Goal: Task Accomplishment & Management: Manage account settings

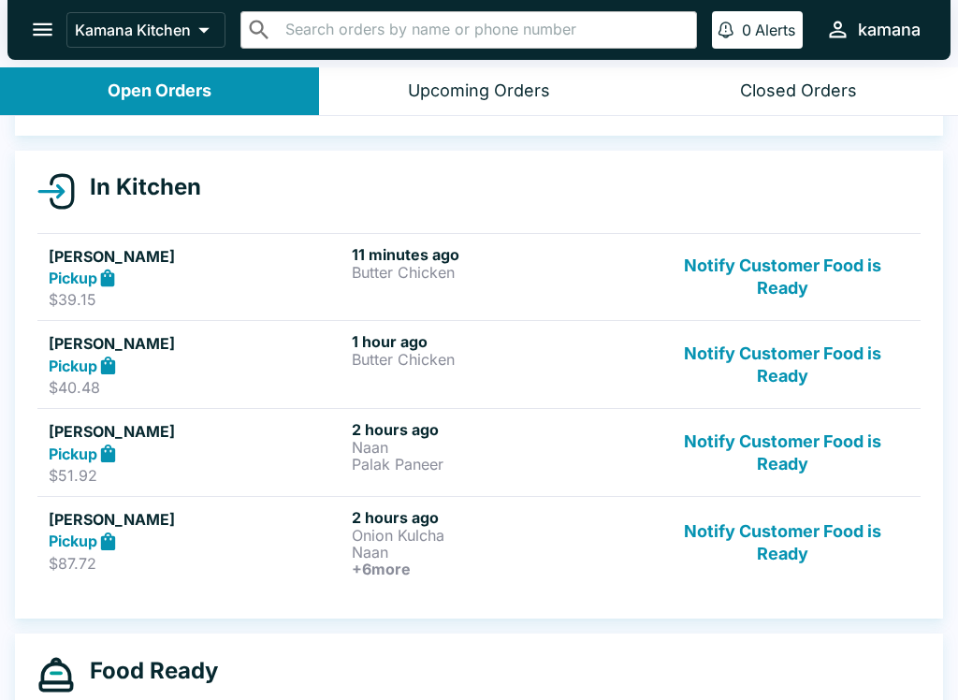
scroll to position [176, 0]
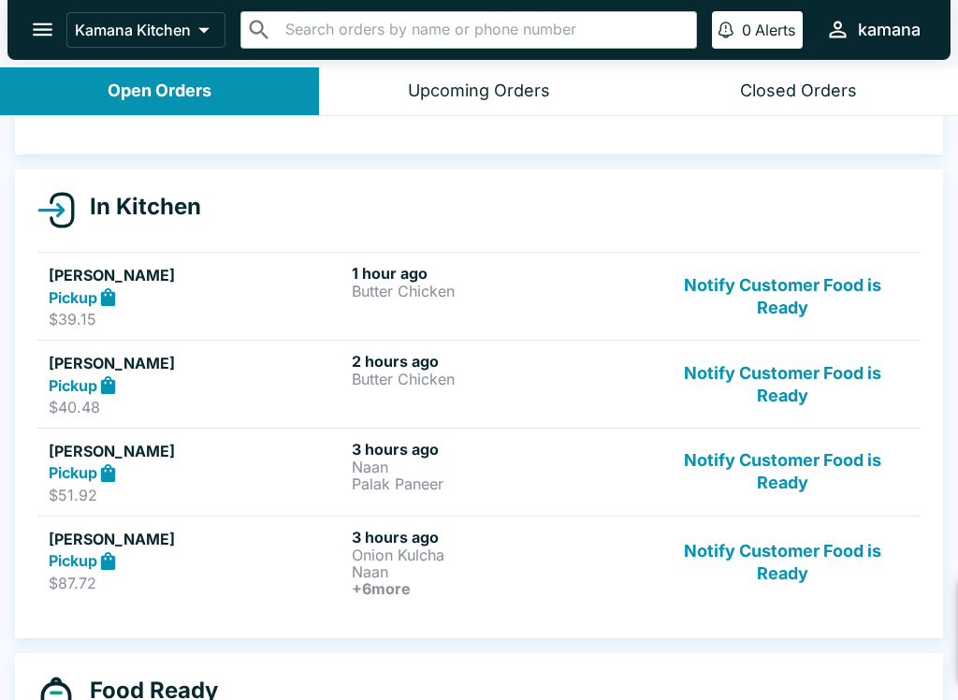
click at [629, 628] on div "New Order: [PERSON_NAME] Pickup / 3 items Click here to review order 10 seconds…" at bounding box center [731, 628] width 415 height 105
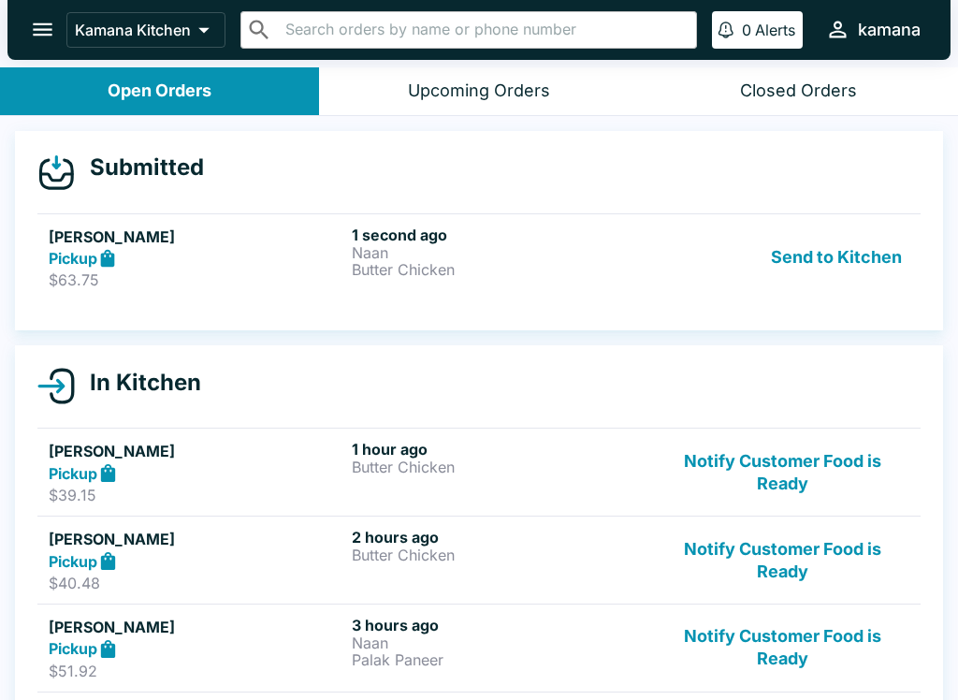
scroll to position [0, 0]
click at [798, 251] on button "Send to Kitchen" at bounding box center [836, 257] width 146 height 65
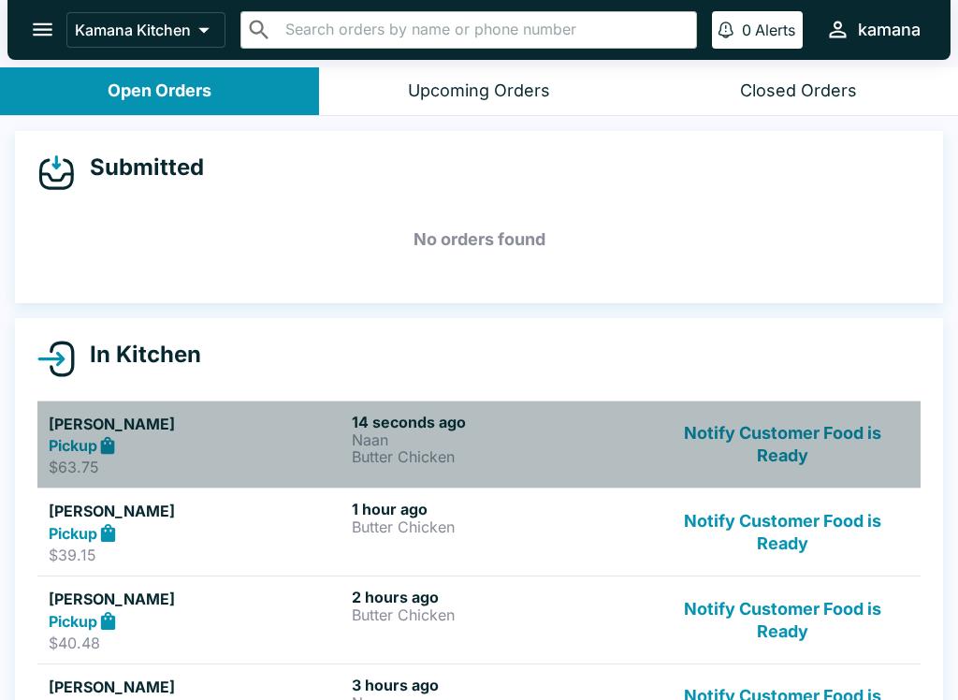
click at [429, 428] on h6 "14 seconds ago" at bounding box center [500, 422] width 296 height 19
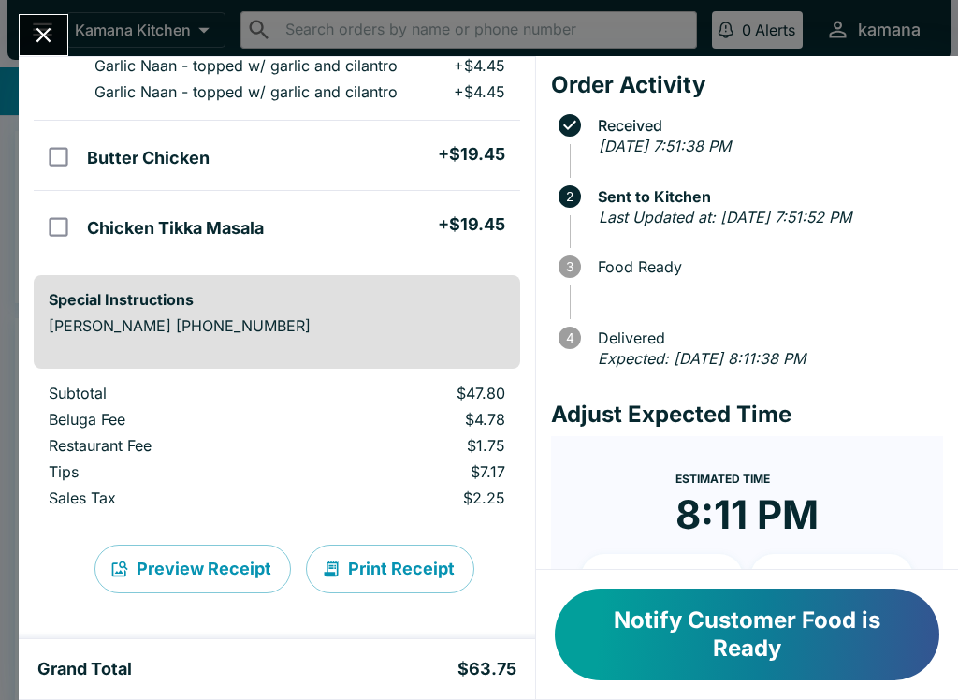
scroll to position [221, 0]
click at [373, 547] on button "Print Receipt" at bounding box center [390, 568] width 168 height 49
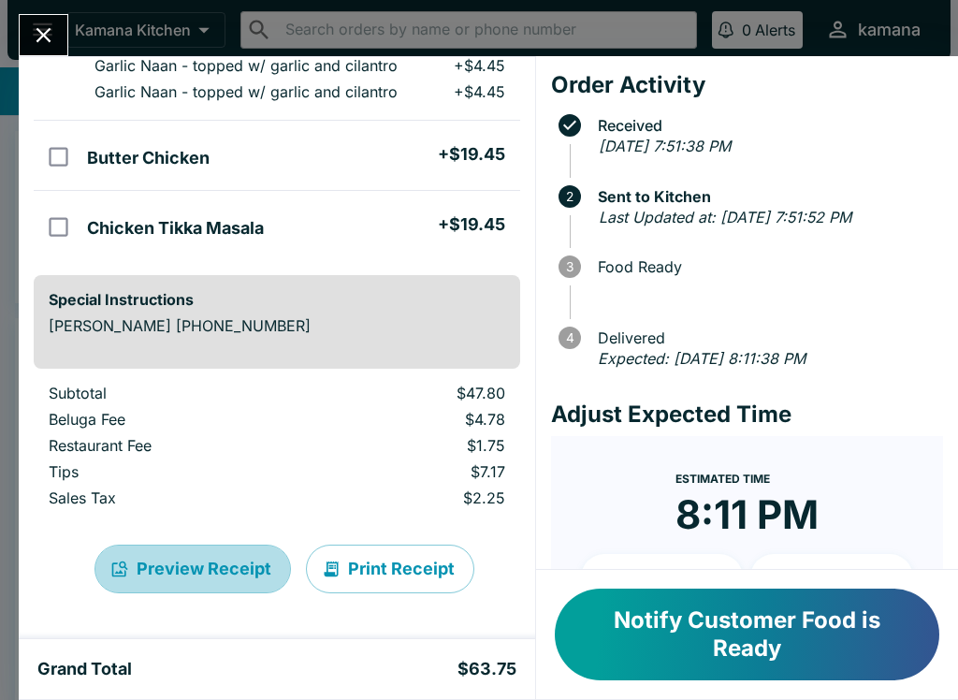
click at [213, 553] on button "Preview Receipt" at bounding box center [192, 568] width 196 height 49
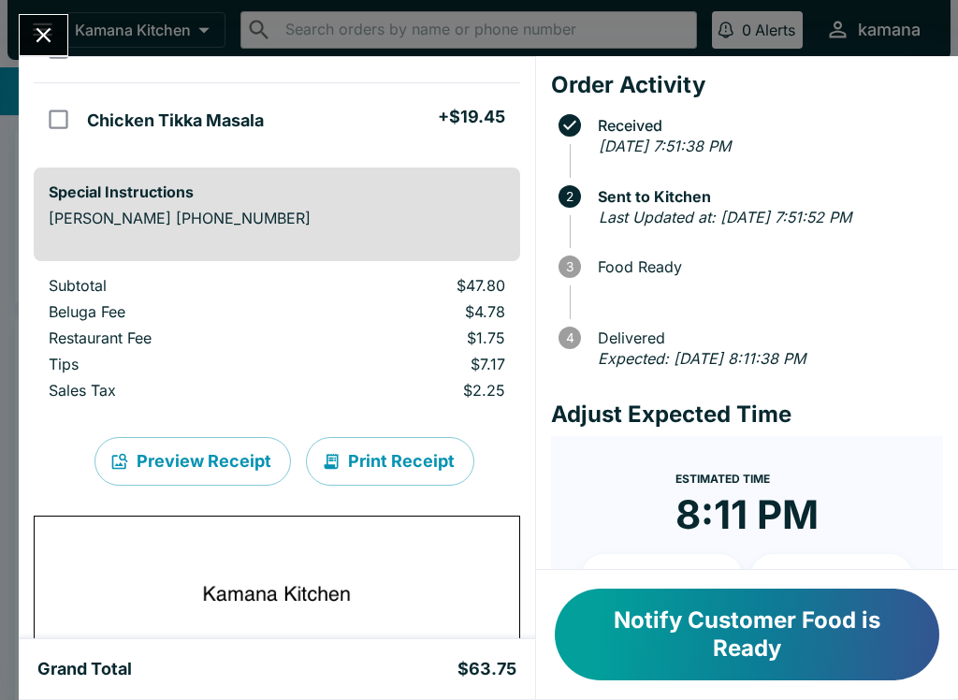
scroll to position [330, 0]
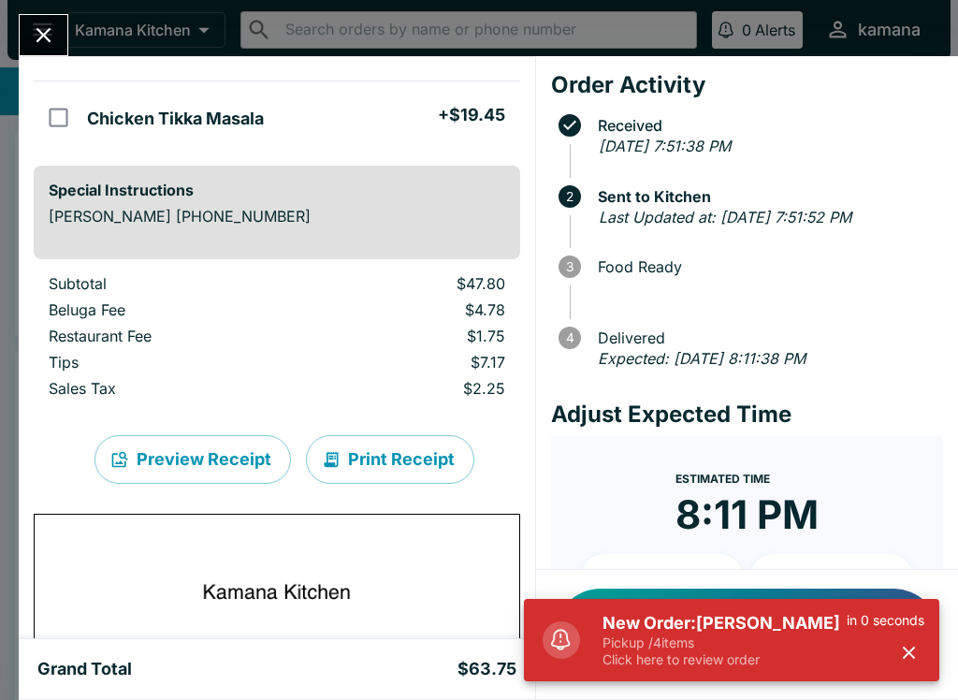
click at [40, 33] on icon "Close" at bounding box center [43, 35] width 15 height 15
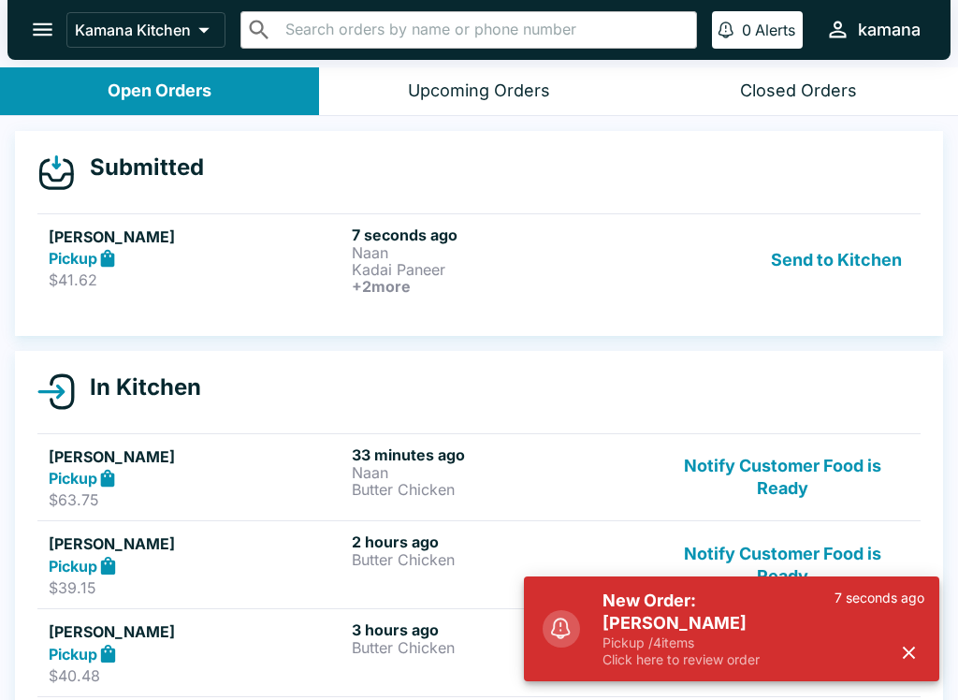
click at [266, 238] on h5 "[PERSON_NAME]" at bounding box center [197, 236] width 296 height 22
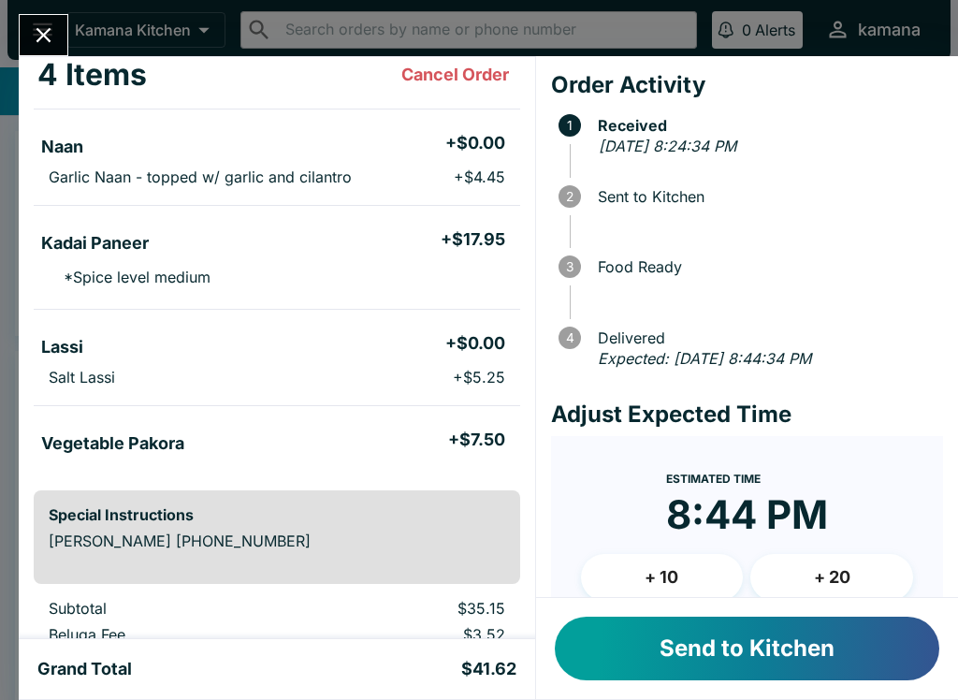
scroll to position [110, 0]
click at [698, 662] on button "Send to Kitchen" at bounding box center [747, 648] width 384 height 64
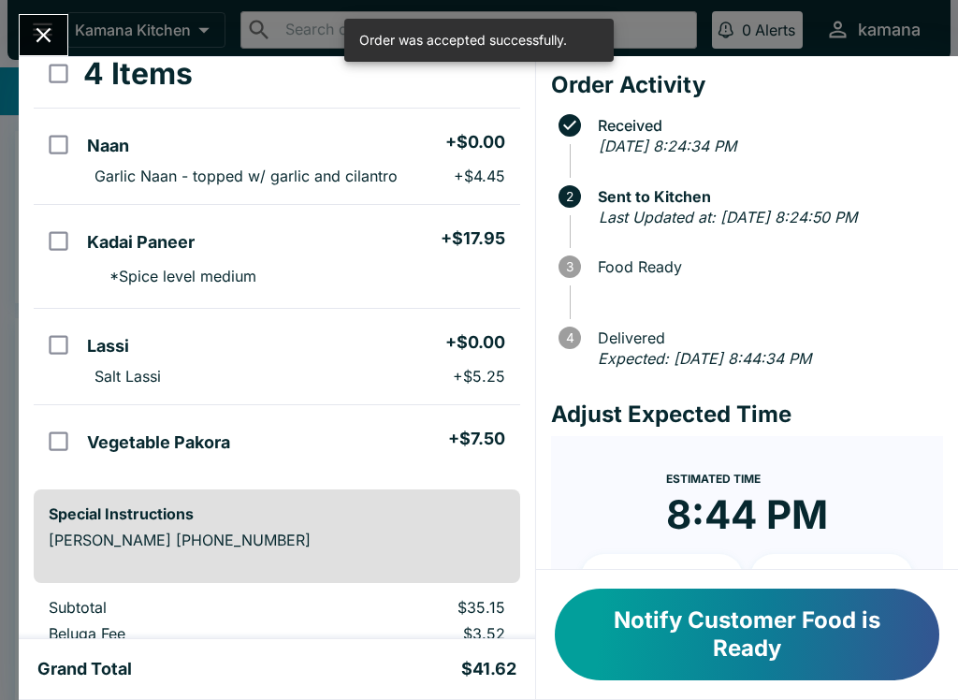
click at [268, 428] on li "Vegetable Pakora + $7.50" at bounding box center [300, 439] width 440 height 39
checkbox input "true"
click at [247, 381] on li "Salt Lassi + $5.25" at bounding box center [300, 376] width 440 height 26
checkbox input "true"
click at [237, 249] on li "Kadai Paneer + $17.95" at bounding box center [300, 239] width 440 height 39
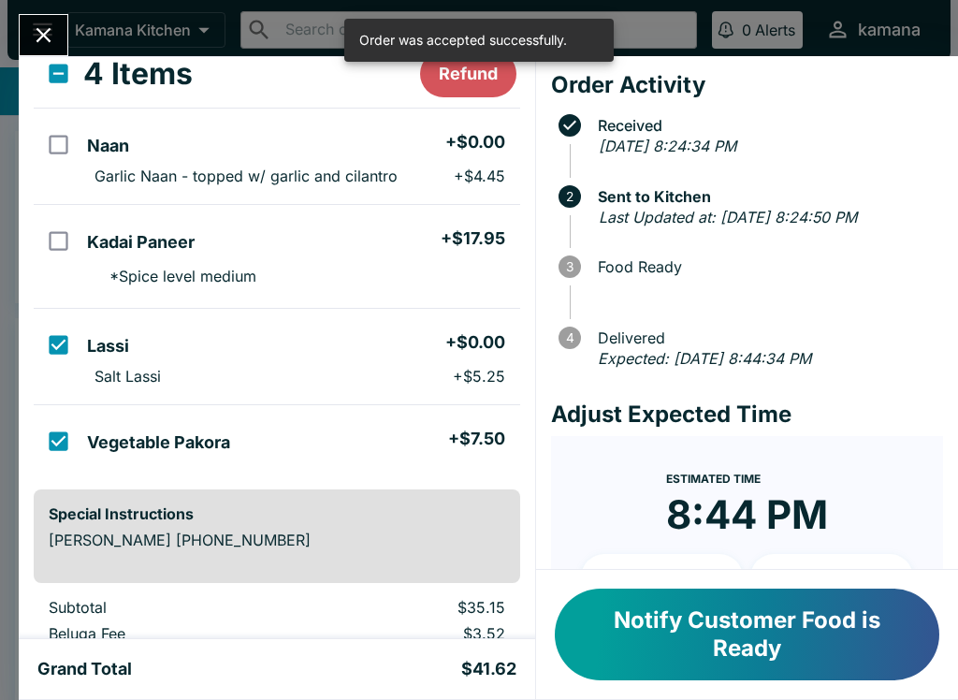
checkbox input "true"
click at [254, 157] on li "Naan + $0.00" at bounding box center [300, 142] width 440 height 39
checkbox input "true"
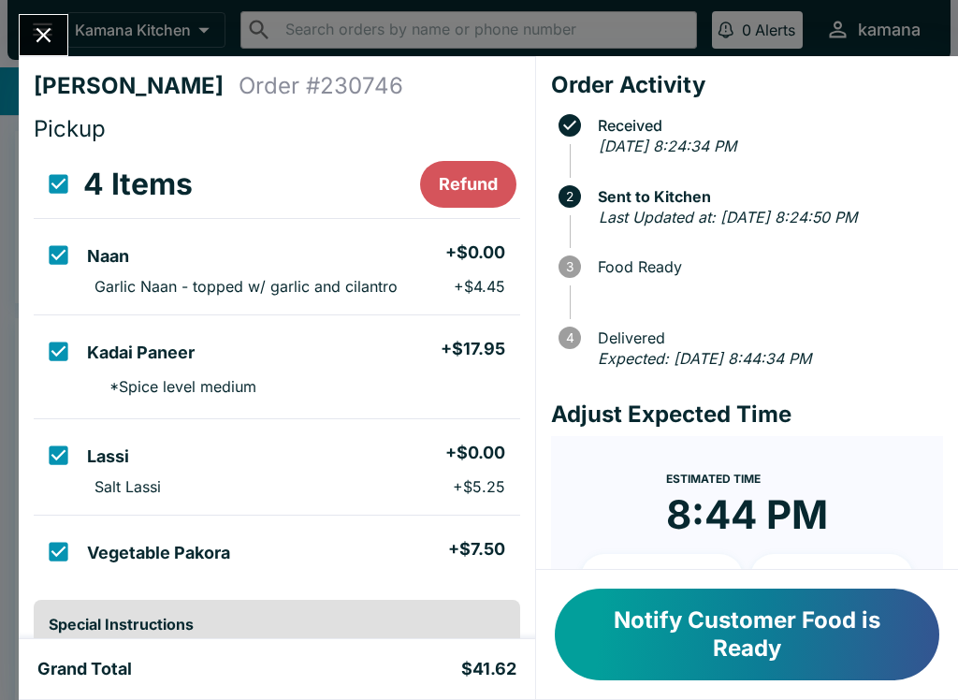
scroll to position [0, 0]
click at [38, 22] on button "Close" at bounding box center [44, 35] width 48 height 40
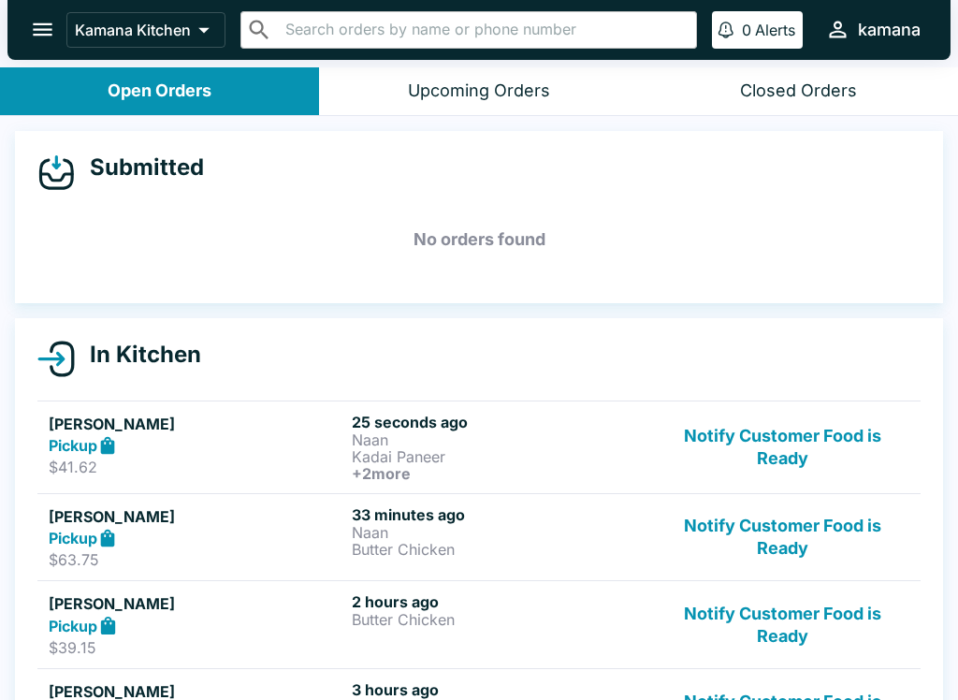
click at [507, 427] on h6 "25 seconds ago" at bounding box center [500, 422] width 296 height 19
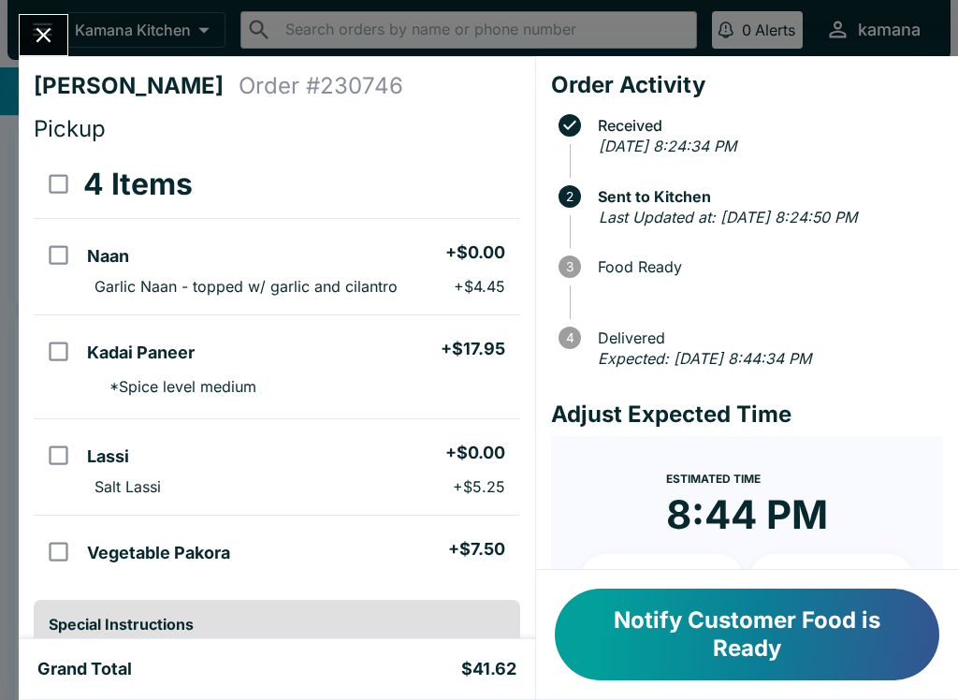
click at [33, 21] on button "Close" at bounding box center [44, 35] width 48 height 40
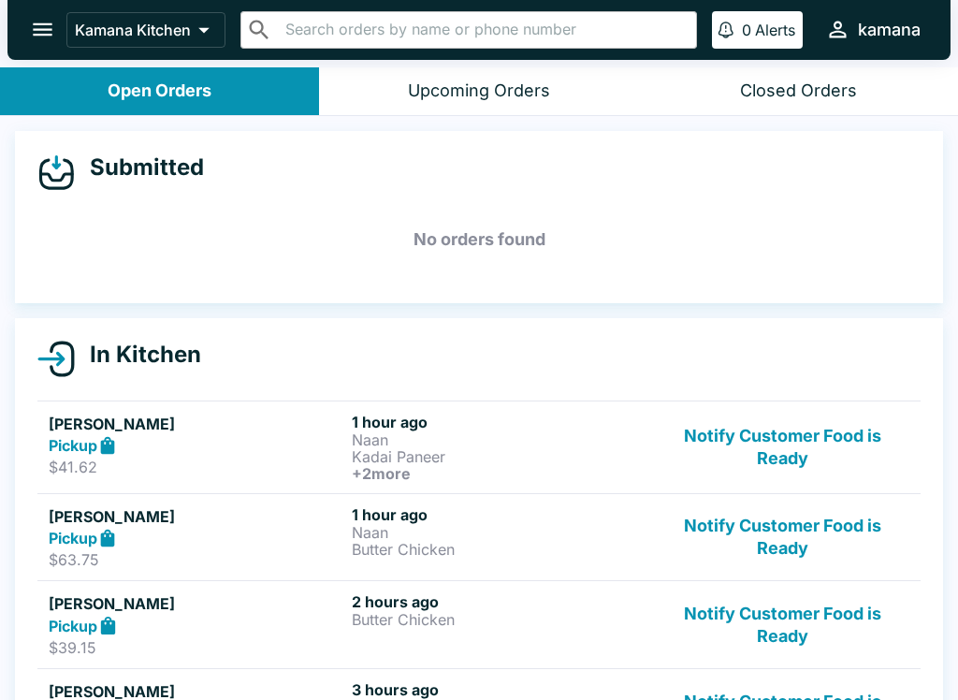
click at [776, 474] on button "Notify Customer Food is Ready" at bounding box center [783, 447] width 254 height 69
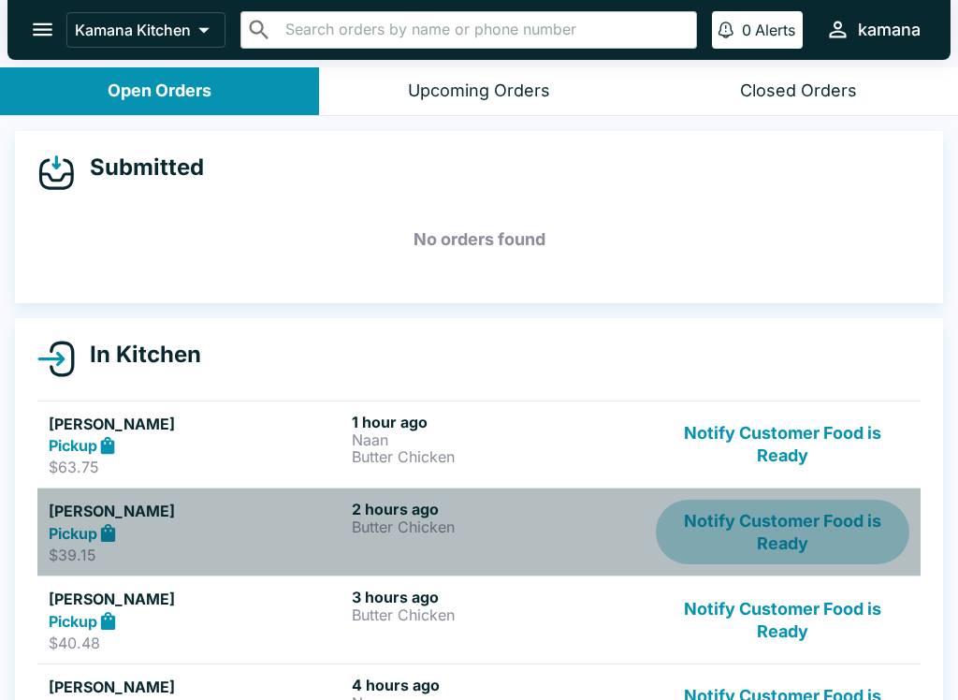
click at [762, 526] on button "Notify Customer Food is Ready" at bounding box center [783, 532] width 254 height 65
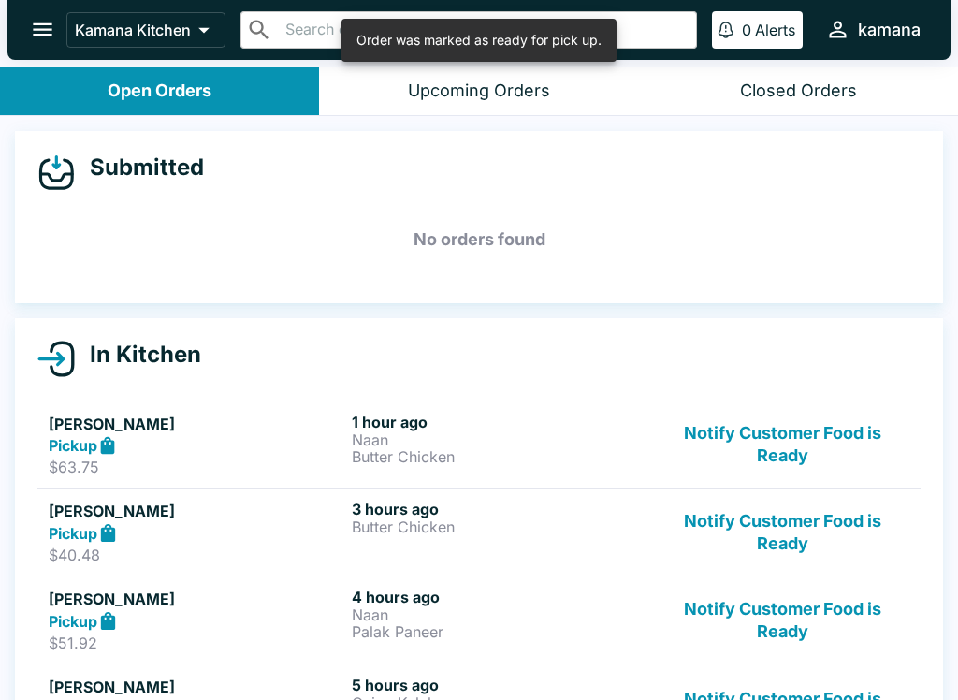
click at [724, 421] on button "Notify Customer Food is Ready" at bounding box center [783, 445] width 254 height 65
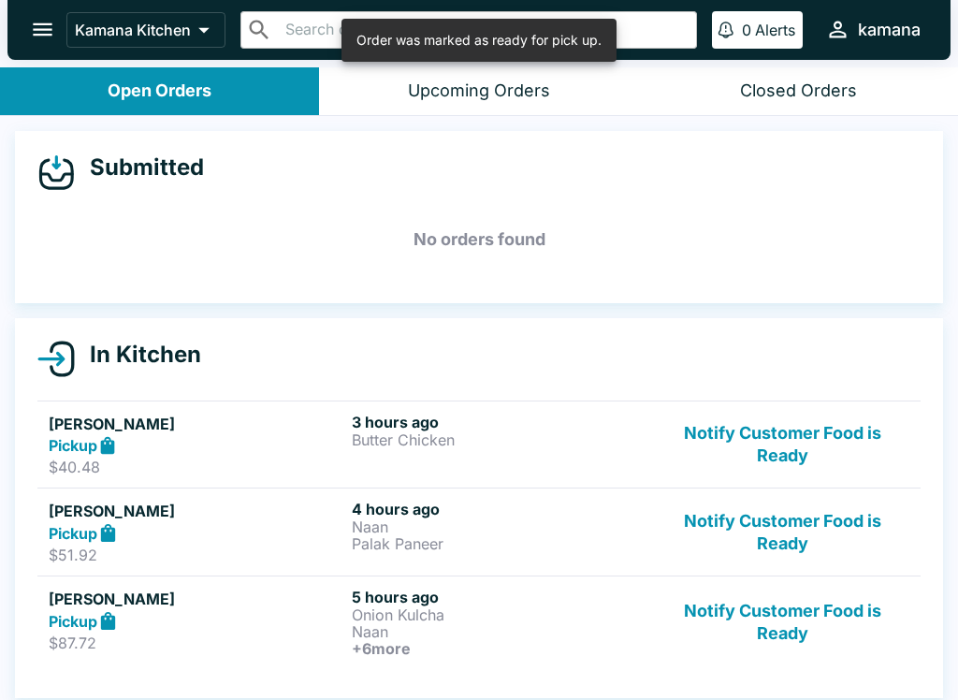
click at [737, 487] on link "[PERSON_NAME] Pickup $51.92 4 hours ago Naan Palak Paneer Notify Customer Food …" at bounding box center [478, 531] width 883 height 88
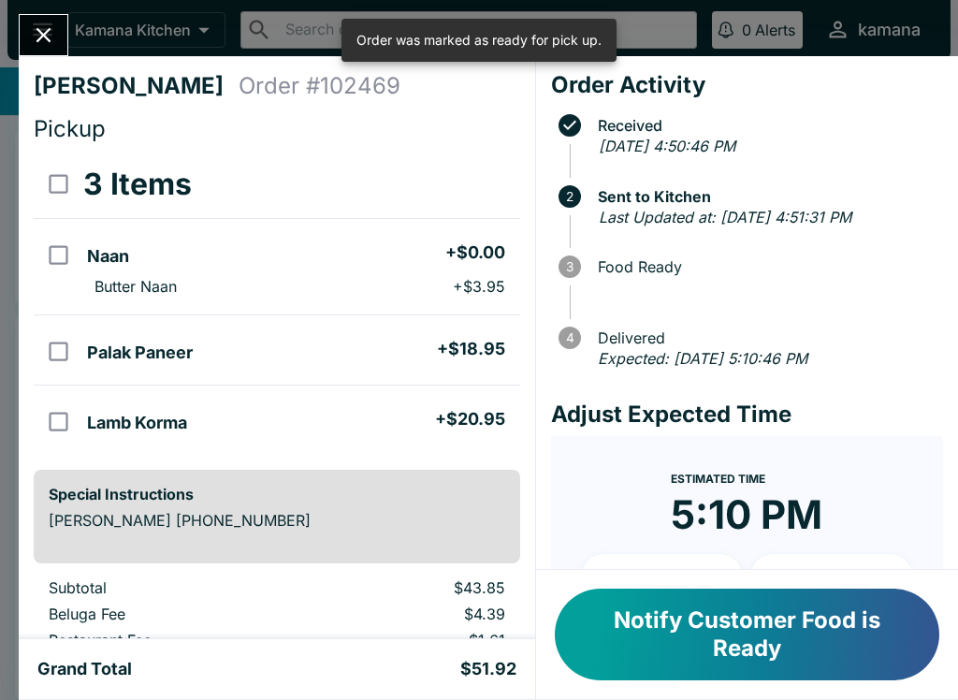
click at [64, 9] on div "[PERSON_NAME] Order # 102469 Pickup 3 Items Naan + $0.00 Butter Naan + $3.95 Pa…" at bounding box center [479, 350] width 958 height 700
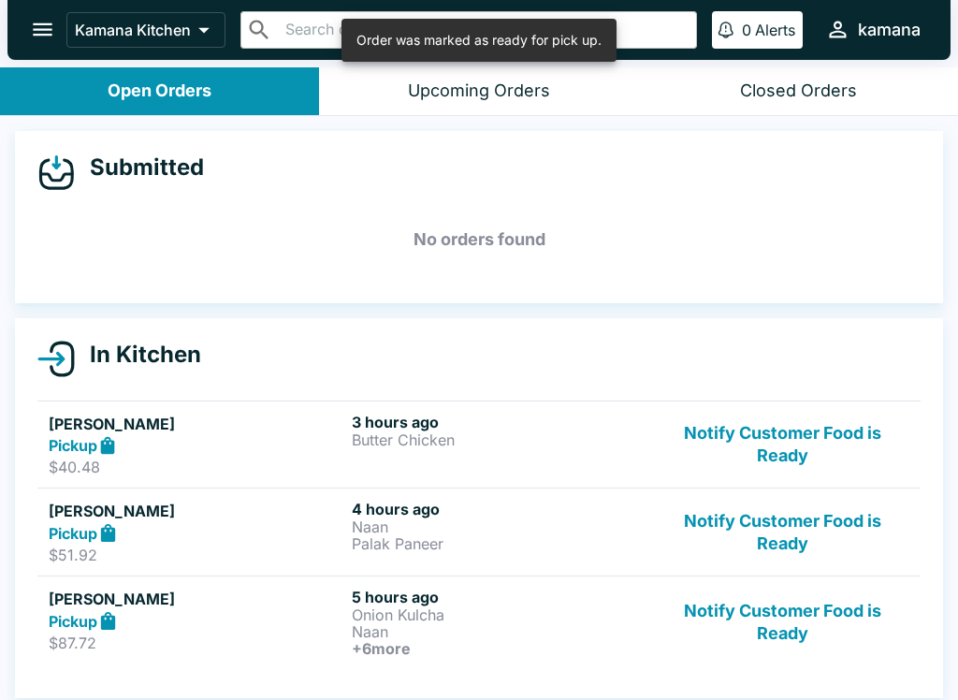
click at [755, 432] on button "Notify Customer Food is Ready" at bounding box center [783, 445] width 254 height 65
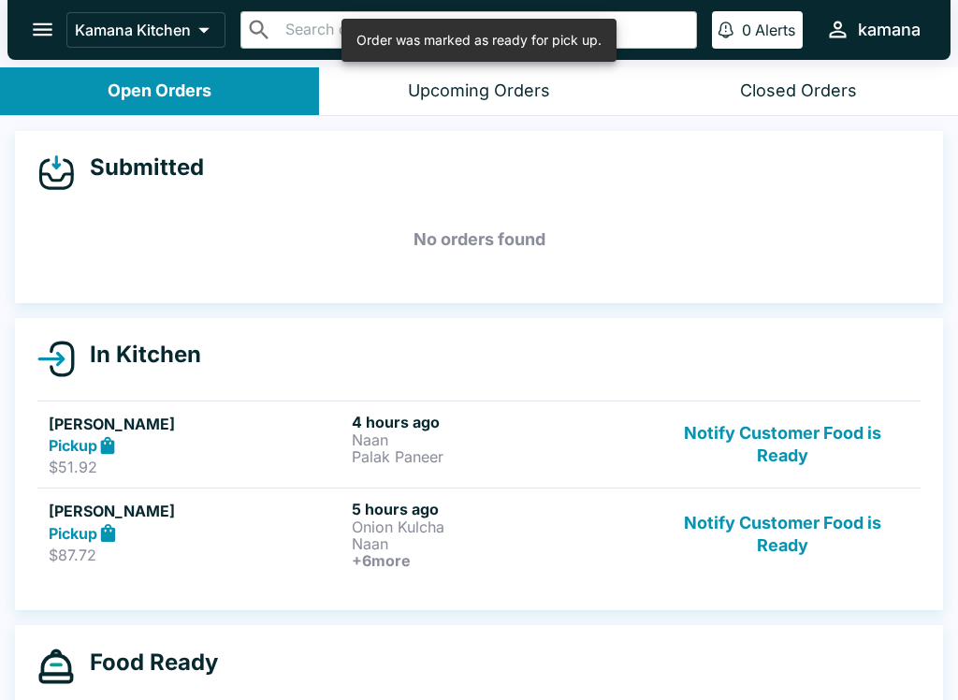
click at [760, 431] on button "Notify Customer Food is Ready" at bounding box center [783, 445] width 254 height 65
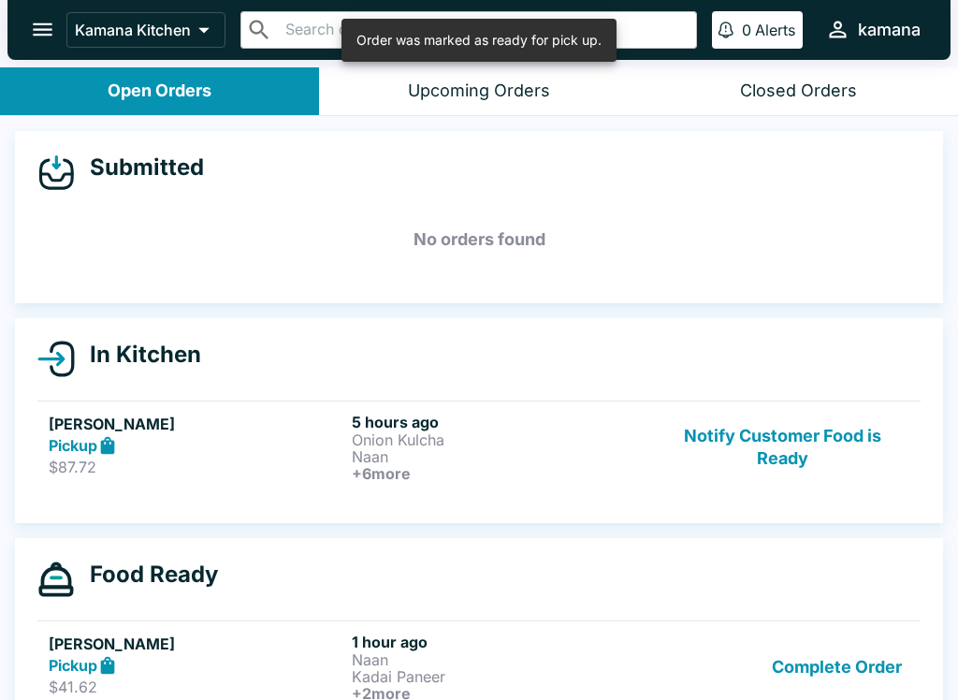
click at [744, 413] on button "Notify Customer Food is Ready" at bounding box center [783, 447] width 254 height 69
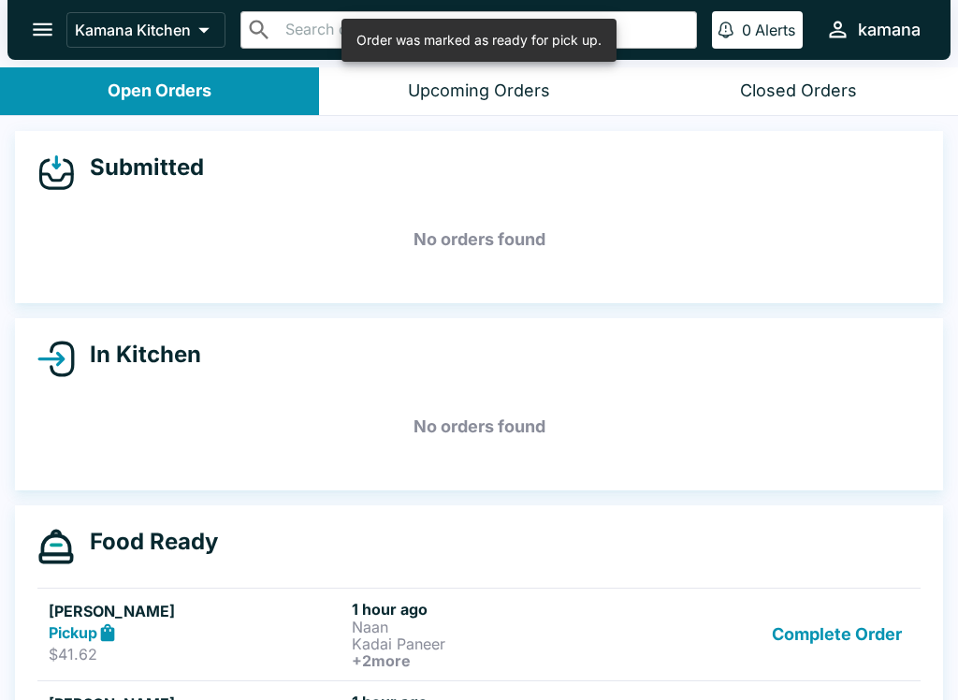
click at [852, 635] on button "Complete Order" at bounding box center [836, 634] width 145 height 69
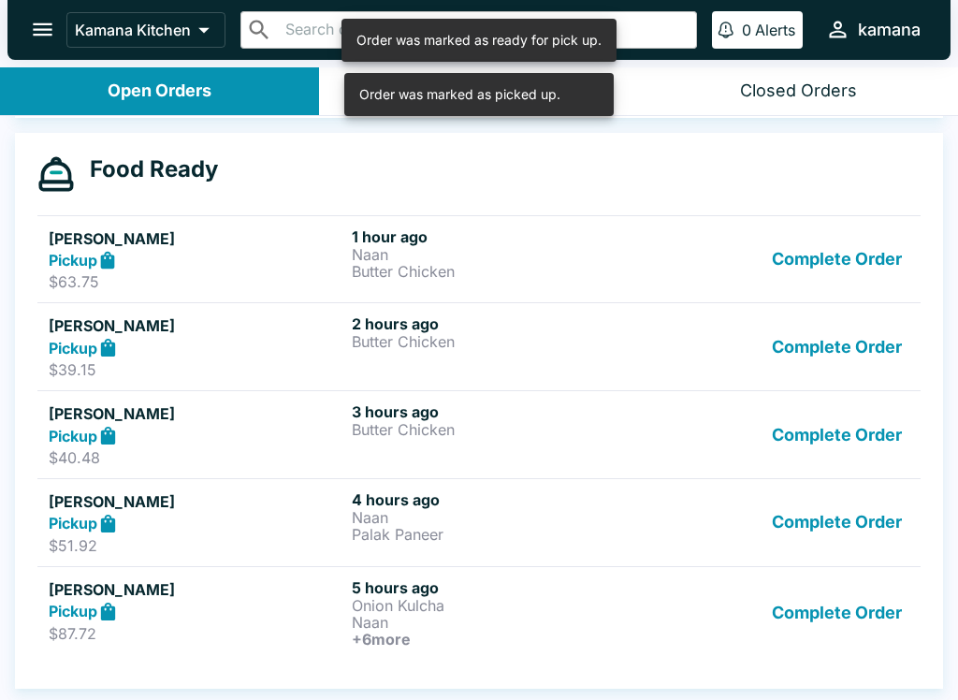
scroll to position [372, 0]
click at [827, 310] on link "[PERSON_NAME] Pickup $39.15 2 hours ago Butter Chicken Complete Order" at bounding box center [478, 346] width 883 height 88
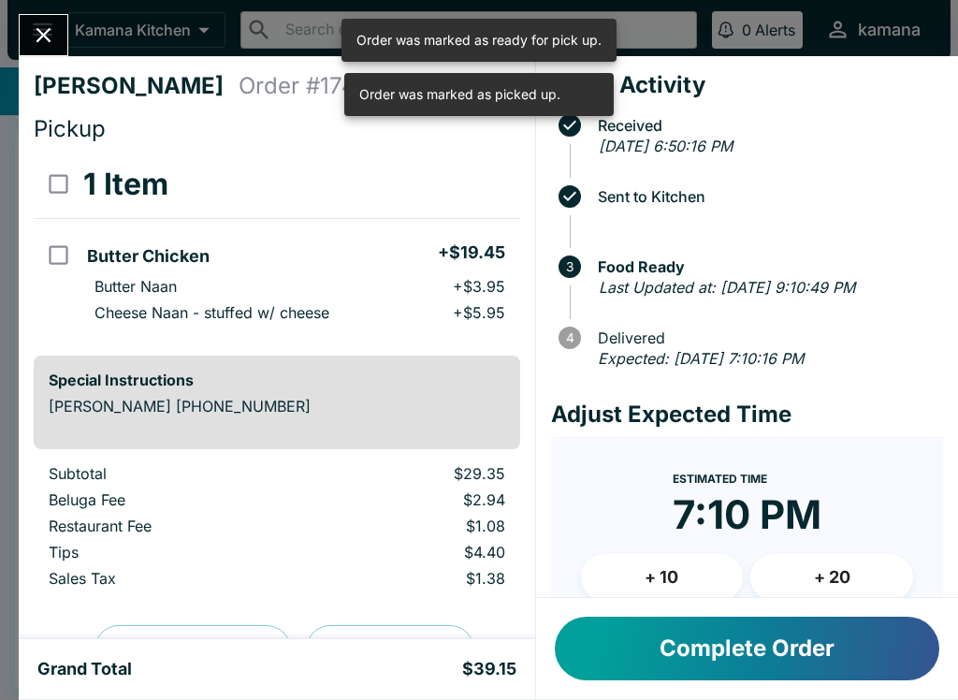
click at [831, 395] on div "Order Activity Received [DATE] 6:50:16 PM Sent to Kitchen 3 Food Ready Last Upd…" at bounding box center [747, 327] width 422 height 542
click at [32, 17] on button "Close" at bounding box center [44, 35] width 48 height 40
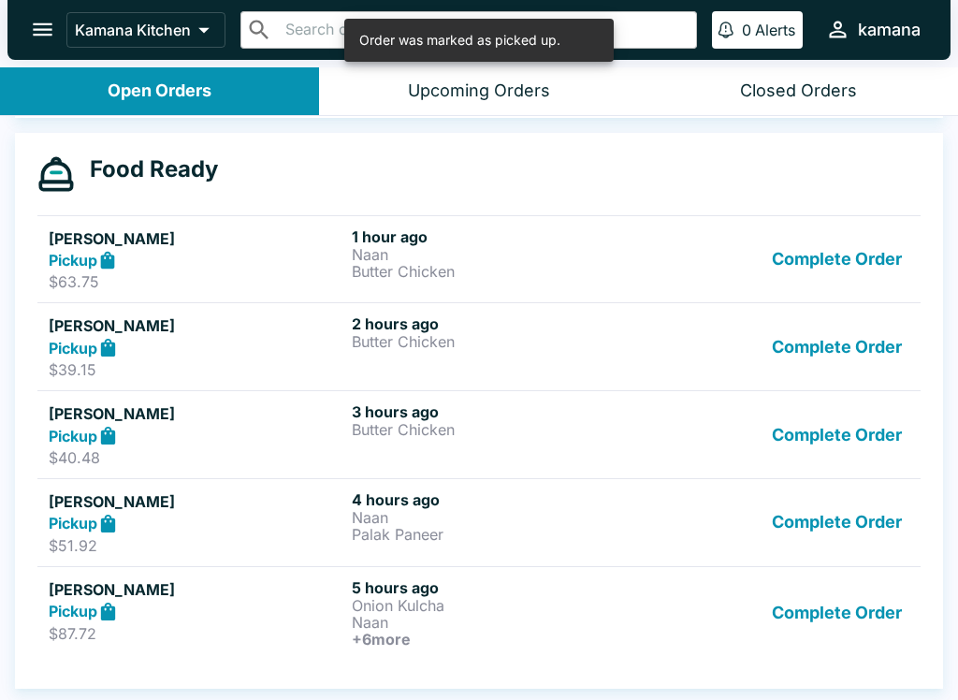
click at [860, 236] on button "Complete Order" at bounding box center [836, 259] width 145 height 65
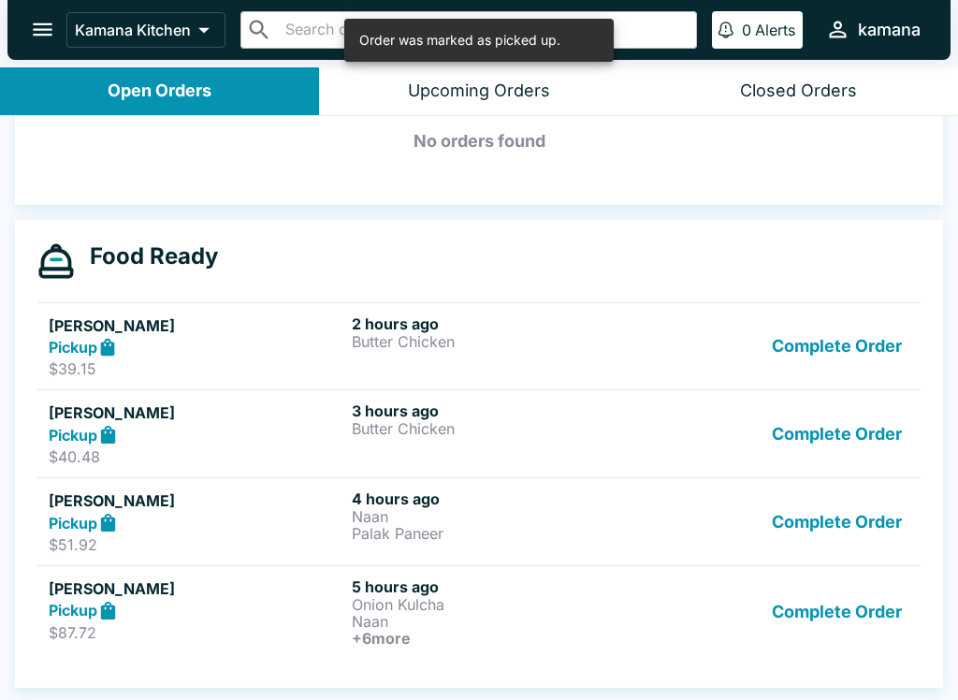
click at [872, 401] on button "Complete Order" at bounding box center [836, 433] width 145 height 65
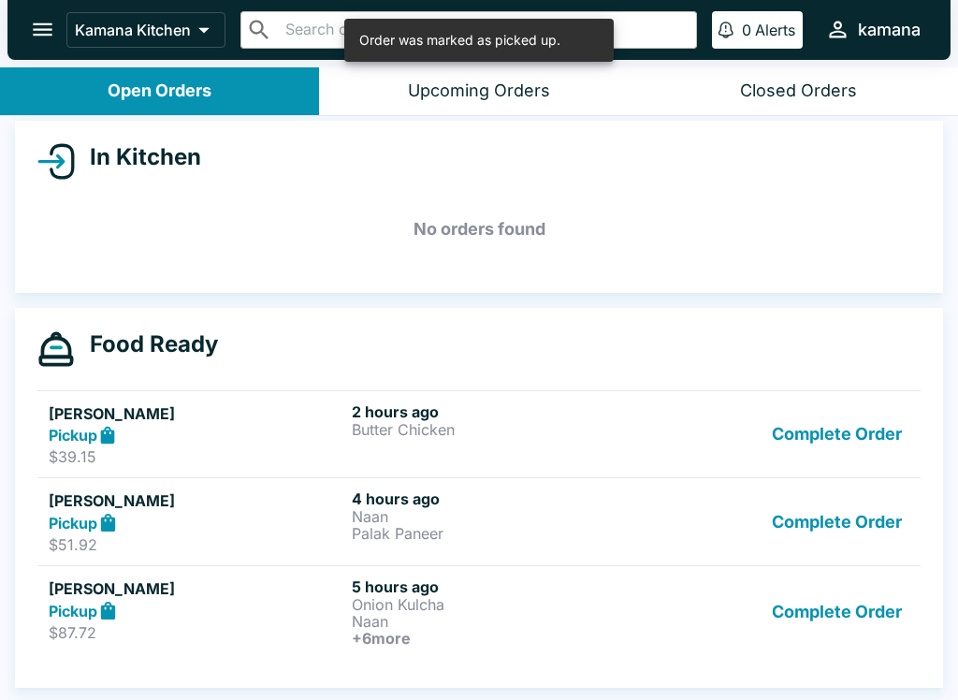
click at [877, 577] on button "Complete Order" at bounding box center [836, 611] width 145 height 69
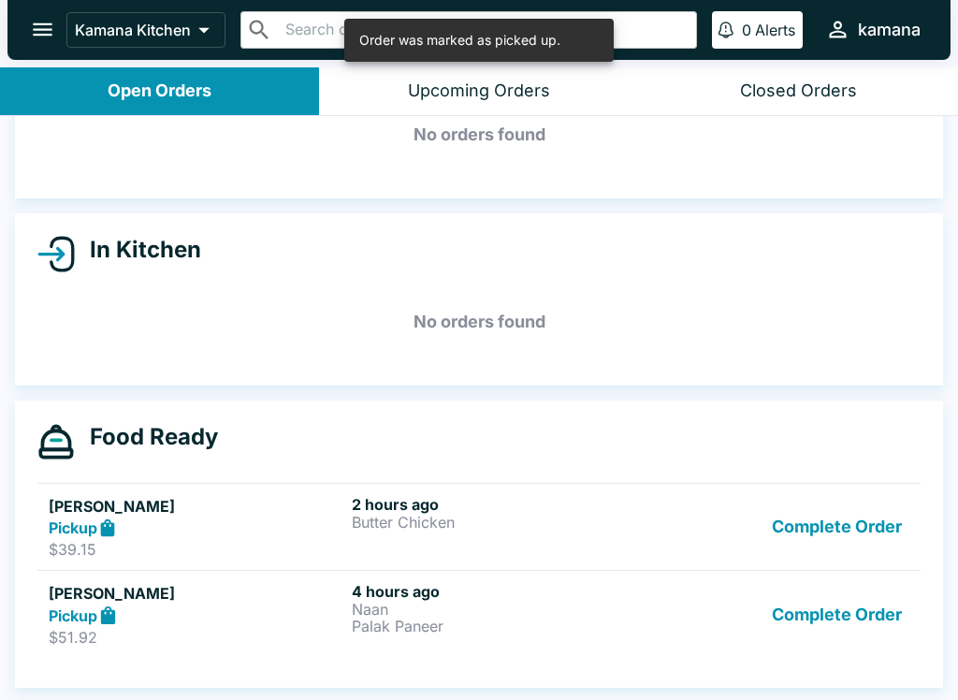
click at [882, 514] on div "Submitted No orders found In Kitchen No orders found Food Ready [PERSON_NAME] P…" at bounding box center [479, 409] width 958 height 587
click at [855, 516] on div "Submitted No orders found In Kitchen No orders found Food Ready [PERSON_NAME] P…" at bounding box center [479, 409] width 958 height 587
click at [860, 600] on div "Submitted No orders found In Kitchen No orders found Food Ready [PERSON_NAME] P…" at bounding box center [479, 409] width 958 height 587
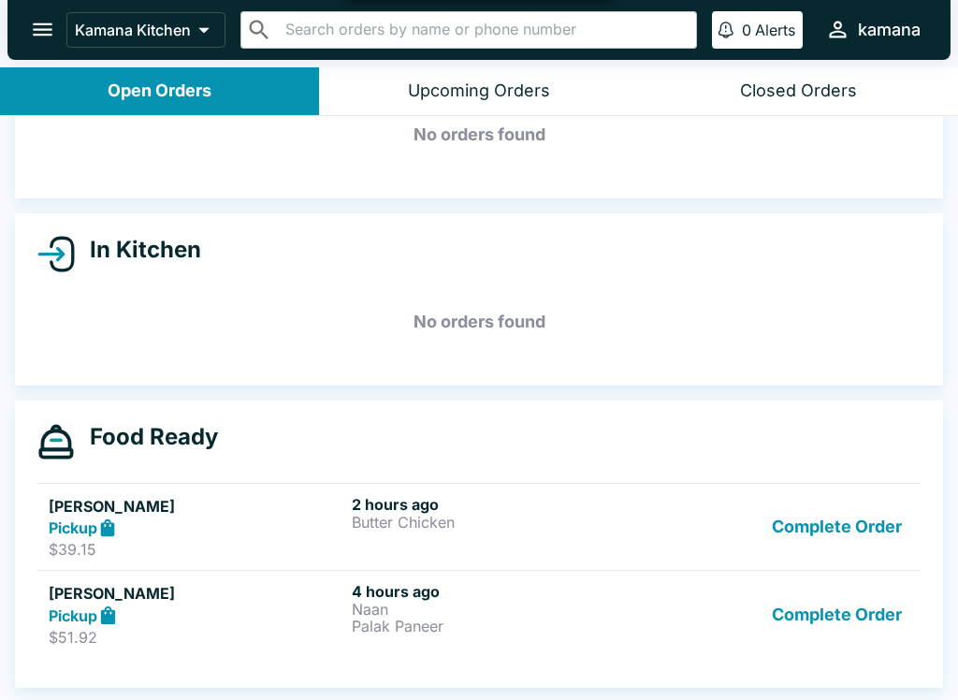
click at [859, 620] on div "Submitted No orders found In Kitchen No orders found Food Ready [PERSON_NAME] P…" at bounding box center [479, 409] width 958 height 587
click at [849, 604] on div "Submitted No orders found In Kitchen No orders found Food Ready [PERSON_NAME] P…" at bounding box center [479, 409] width 958 height 587
click at [849, 603] on div "Submitted No orders found In Kitchen No orders found Food Ready [PERSON_NAME] P…" at bounding box center [479, 409] width 958 height 587
click at [819, 612] on div "Submitted No orders found In Kitchen No orders found Food Ready [PERSON_NAME] P…" at bounding box center [479, 409] width 958 height 587
click at [859, 506] on div "Submitted No orders found In Kitchen No orders found Food Ready [PERSON_NAME] P…" at bounding box center [479, 409] width 958 height 587
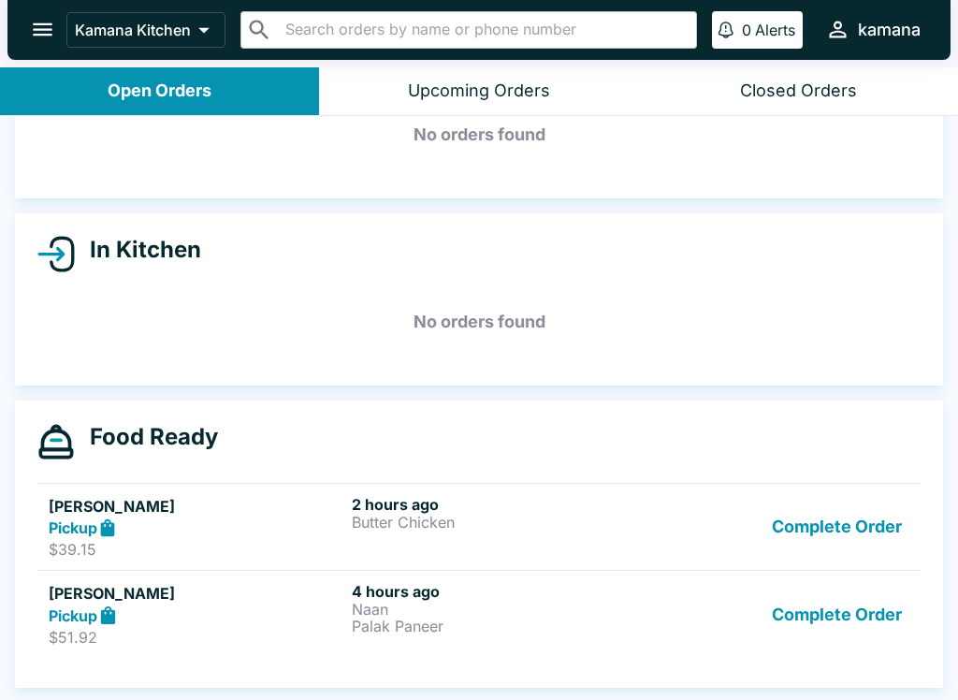
click at [858, 505] on div "Submitted No orders found In Kitchen No orders found Food Ready [PERSON_NAME] P…" at bounding box center [479, 409] width 958 height 587
click at [857, 506] on div "Submitted No orders found In Kitchen No orders found Food Ready [PERSON_NAME] P…" at bounding box center [479, 409] width 958 height 587
